Goal: Transaction & Acquisition: Obtain resource

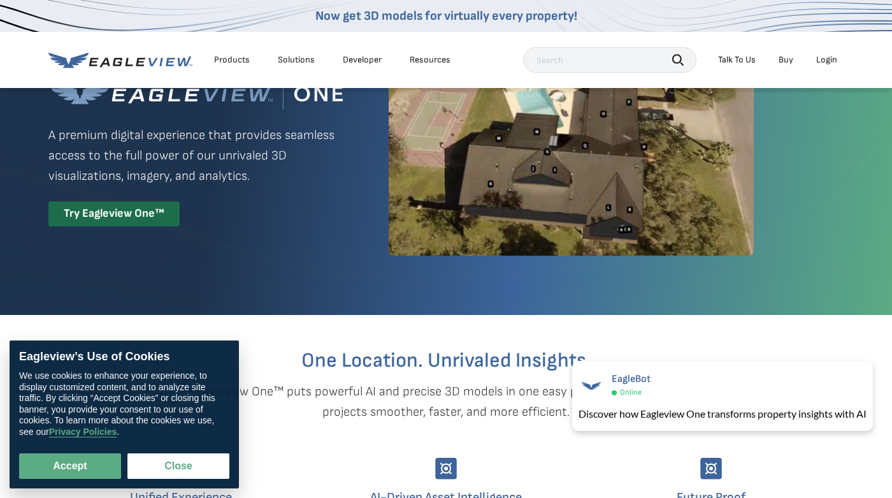
click at [828, 65] on div "Login" at bounding box center [826, 59] width 21 height 11
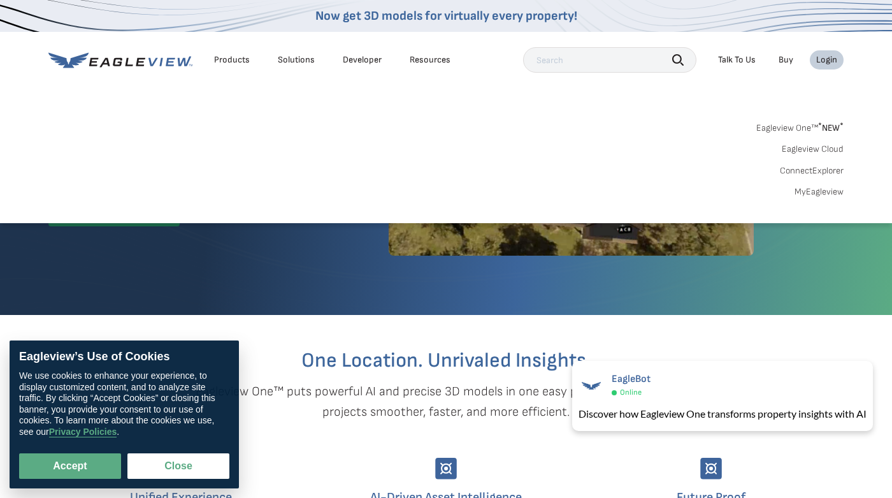
click at [823, 193] on link "MyEagleview" at bounding box center [819, 191] width 49 height 11
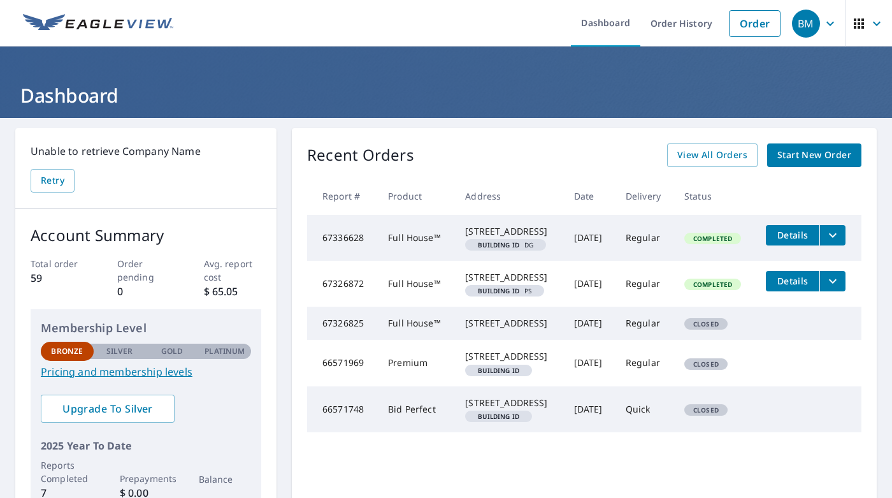
click at [800, 240] on span "Details" at bounding box center [793, 235] width 38 height 12
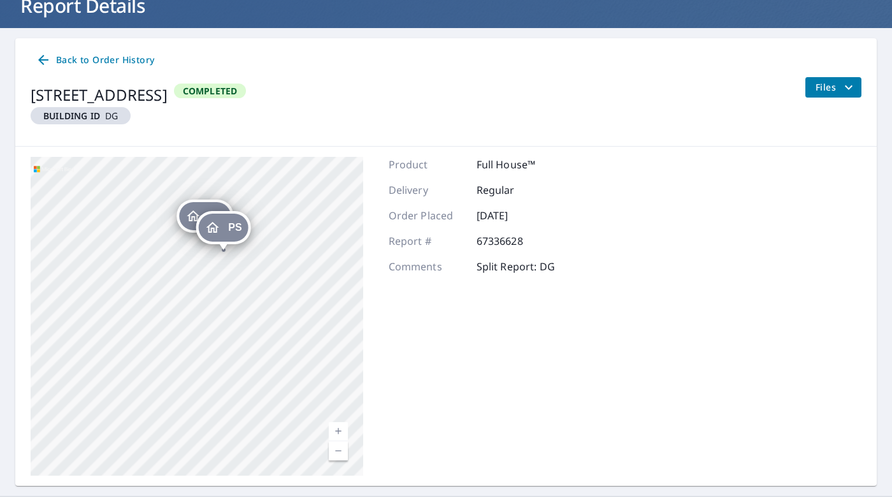
scroll to position [89, 0]
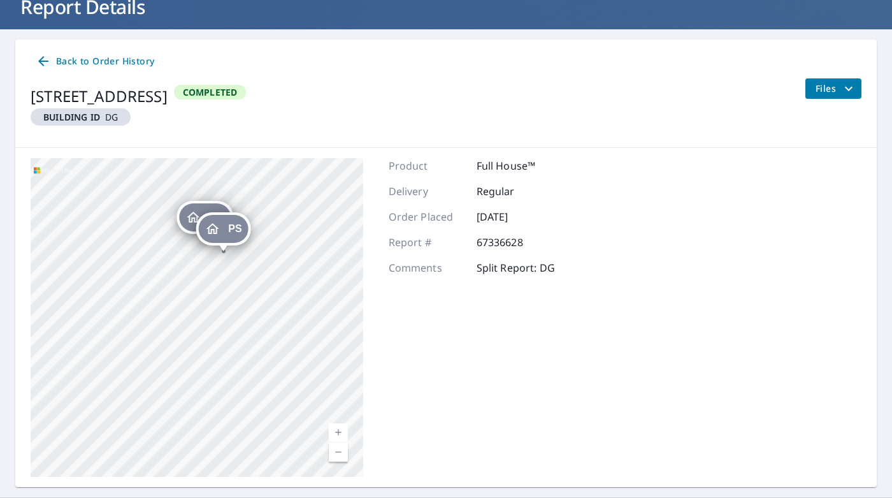
click at [811, 82] on button "Files" at bounding box center [833, 88] width 57 height 20
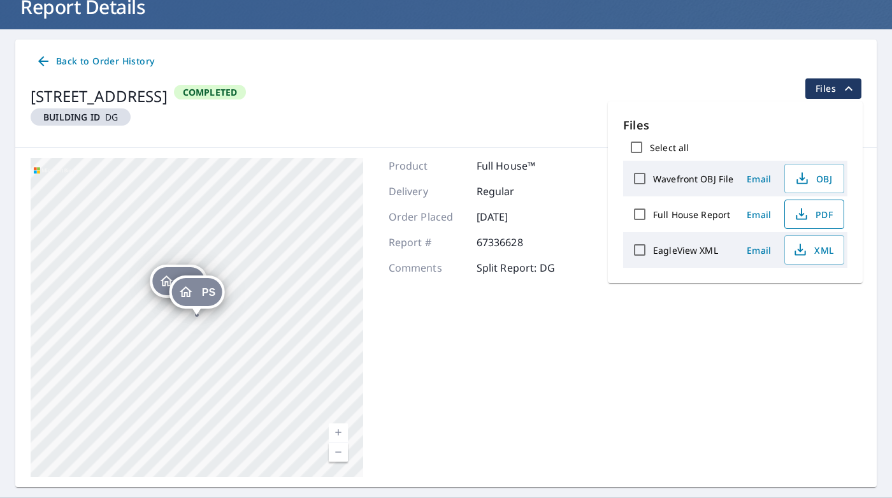
click at [811, 216] on span "PDF" at bounding box center [813, 213] width 41 height 15
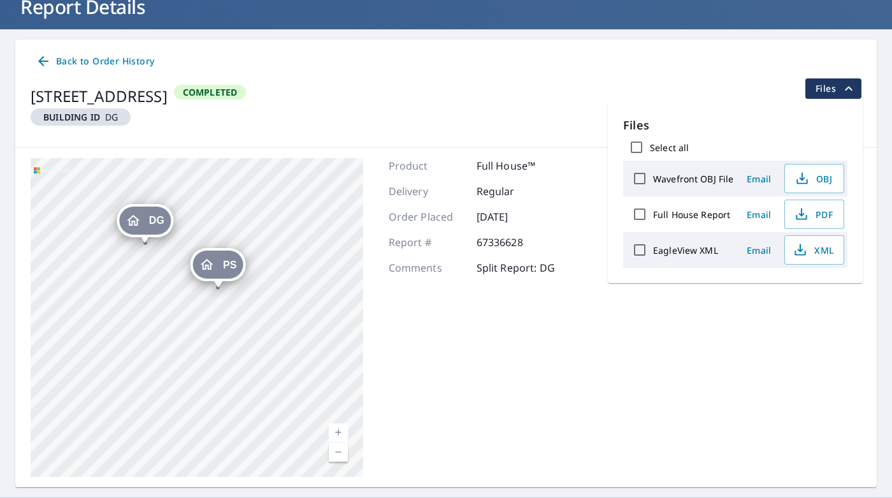
drag, startPoint x: 138, startPoint y: 308, endPoint x: 192, endPoint y: 315, distance: 54.6
click at [192, 315] on div "DG [STREET_ADDRESS] PS [STREET_ADDRESS]" at bounding box center [197, 317] width 333 height 319
click at [215, 263] on div "PS" at bounding box center [218, 264] width 50 height 28
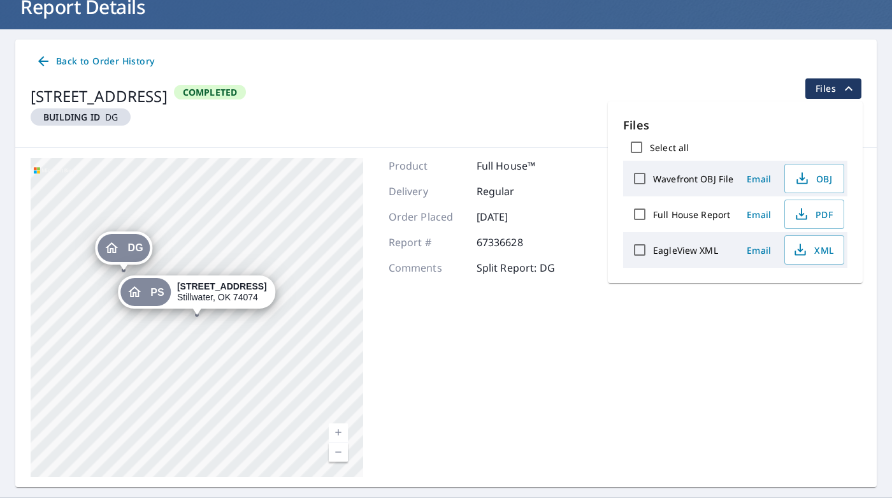
click at [110, 249] on icon "Dropped pin, building DG, Residential property, 4620 W 44th St Stillwater, OK 7…" at bounding box center [111, 247] width 13 height 11
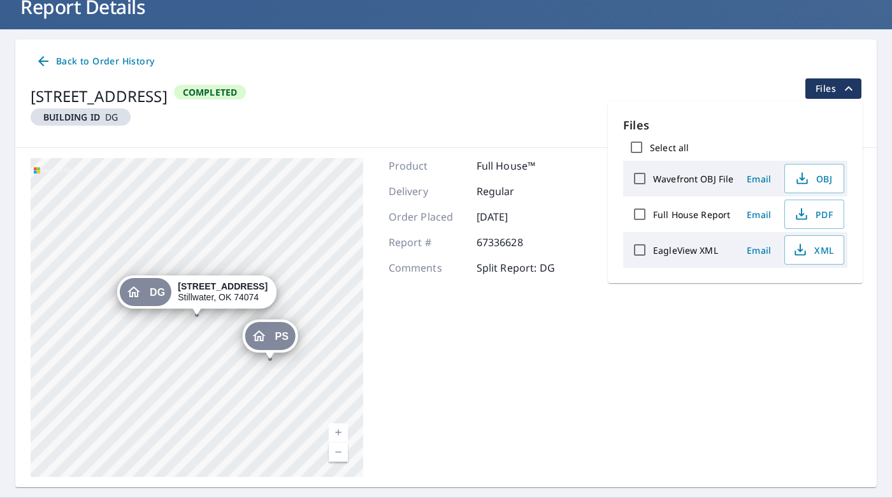
click at [273, 350] on div "PS [STREET_ADDRESS]" at bounding box center [269, 335] width 55 height 33
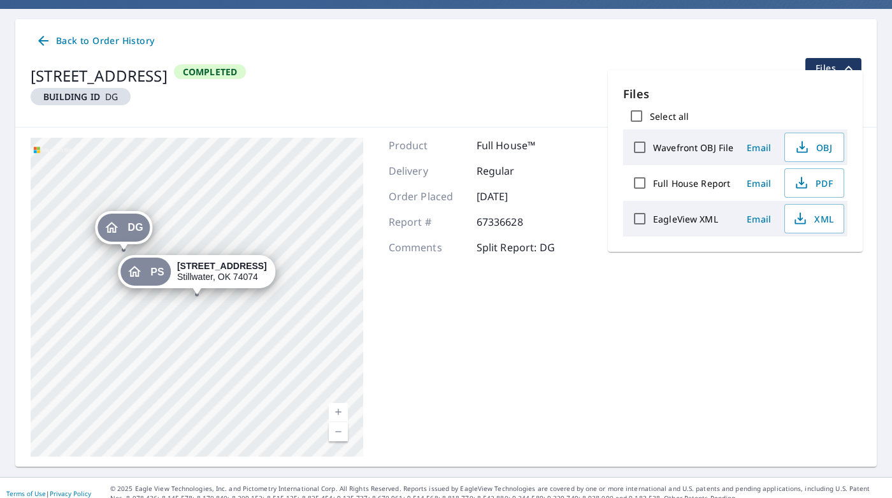
scroll to position [120, 0]
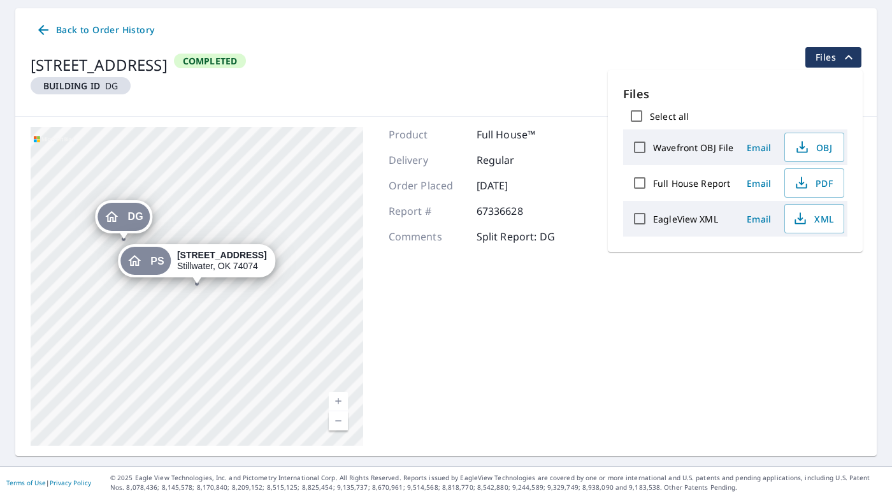
click at [152, 262] on div "PS" at bounding box center [145, 261] width 50 height 28
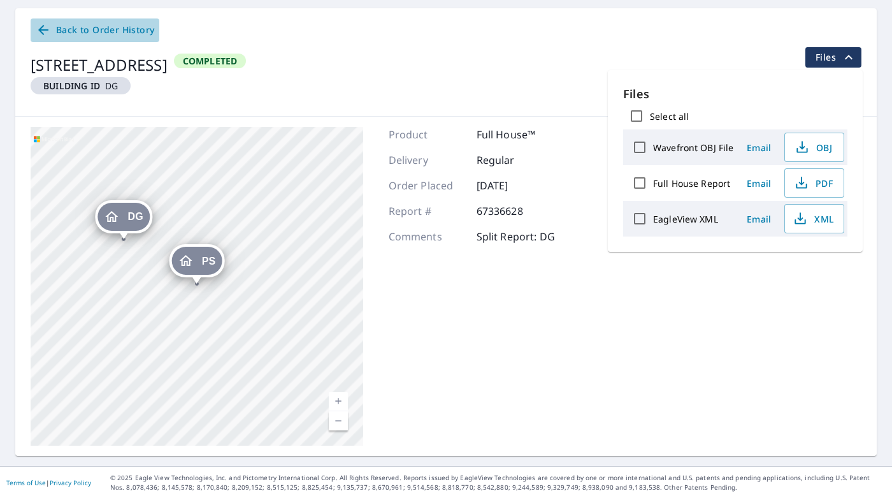
click at [80, 38] on link "Back to Order History" at bounding box center [95, 30] width 129 height 24
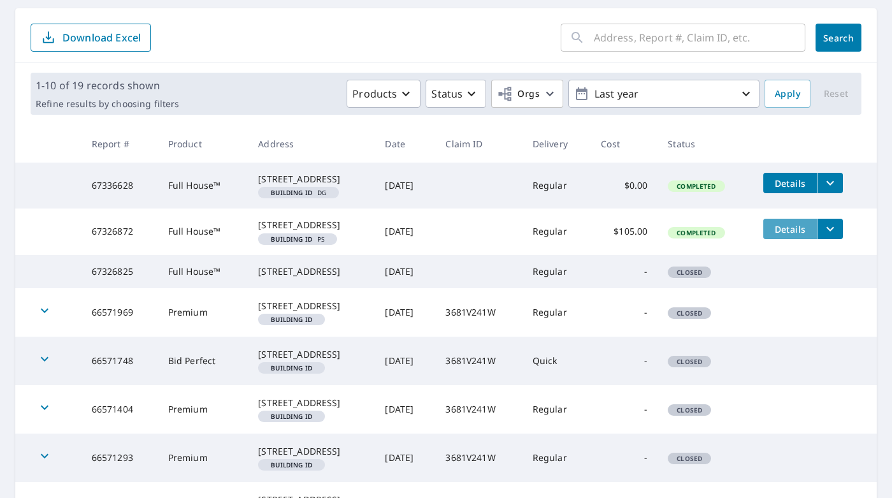
click at [795, 235] on span "Details" at bounding box center [790, 229] width 38 height 12
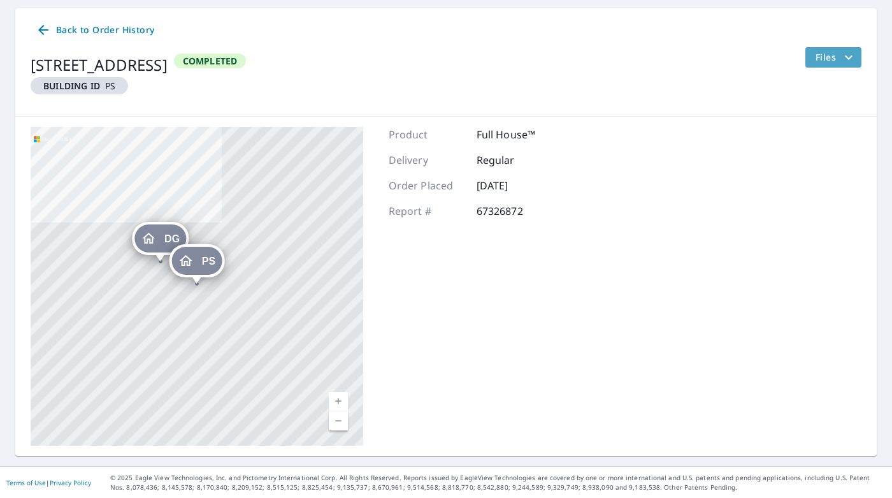
click at [857, 54] on button "Files" at bounding box center [833, 57] width 57 height 20
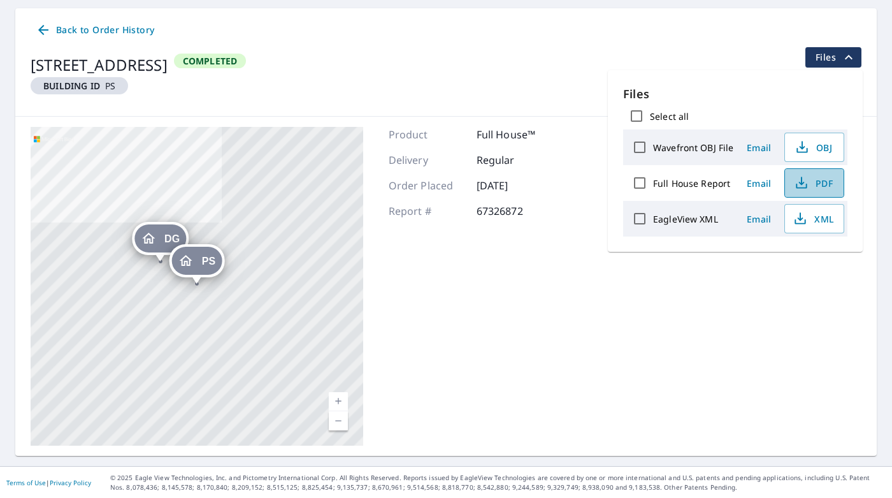
click at [820, 180] on span "PDF" at bounding box center [813, 182] width 41 height 15
